Goal: Task Accomplishment & Management: Manage account settings

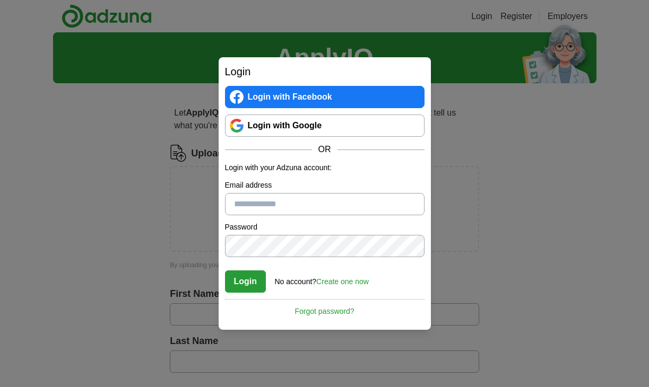
click at [265, 122] on link "Login with Google" at bounding box center [325, 126] width 200 height 22
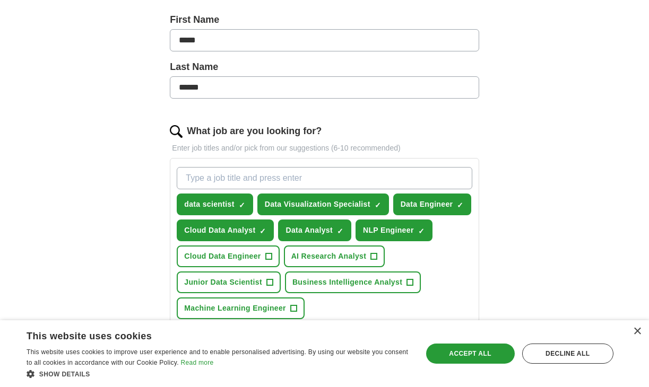
scroll to position [251, 0]
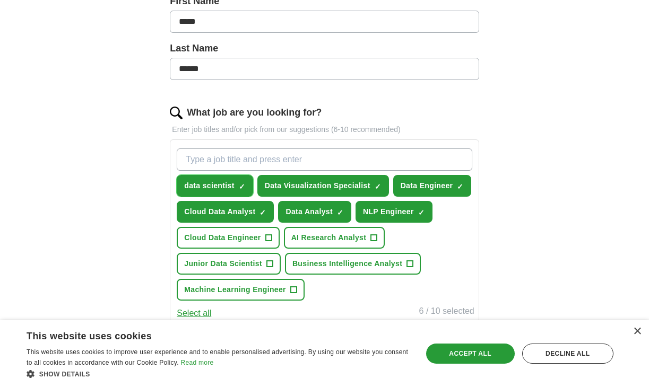
click at [0, 0] on span "×" at bounding box center [0, 0] width 0 height 0
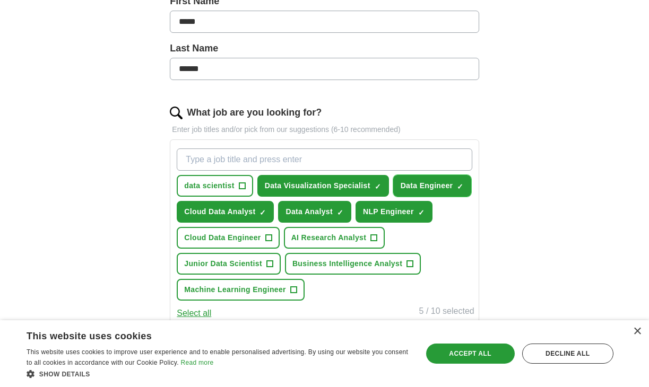
click at [464, 183] on span "✓ ×" at bounding box center [460, 186] width 7 height 6
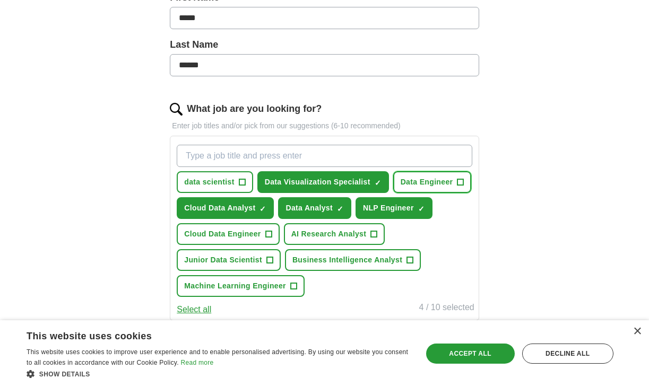
scroll to position [256, 0]
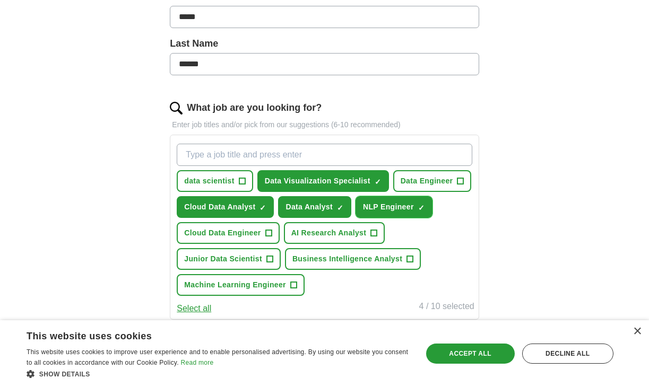
click at [0, 0] on span "×" at bounding box center [0, 0] width 0 height 0
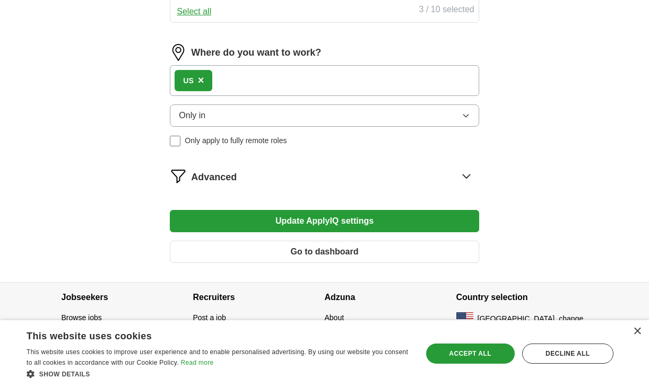
scroll to position [555, 0]
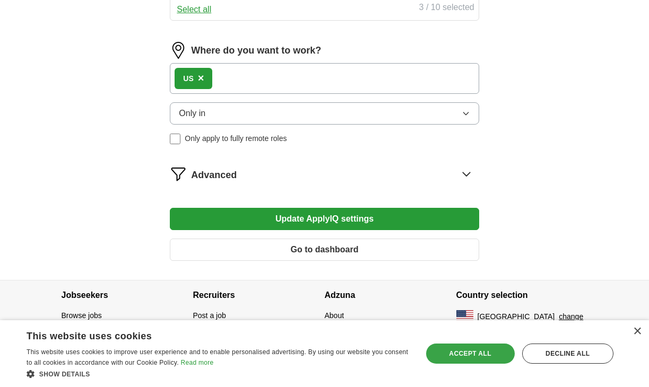
click at [473, 349] on div "Accept all" at bounding box center [470, 354] width 89 height 20
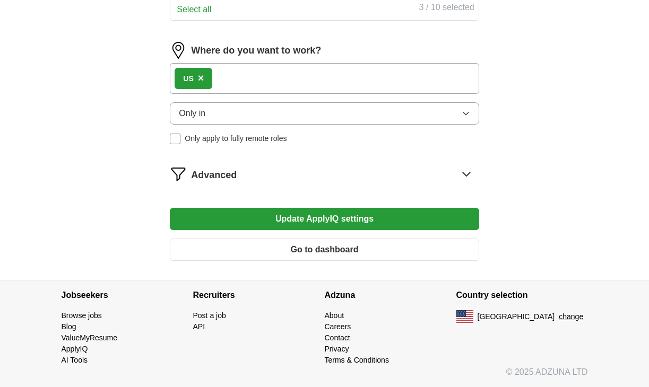
click at [378, 219] on button "Update ApplyIQ settings" at bounding box center [324, 219] width 309 height 22
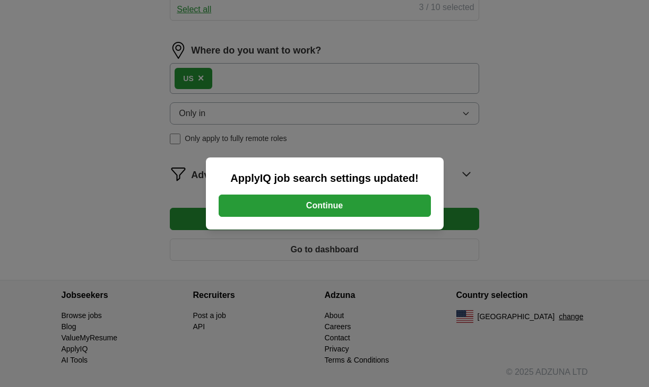
click at [385, 195] on button "Continue" at bounding box center [325, 206] width 212 height 22
